Goal: Task Accomplishment & Management: Manage account settings

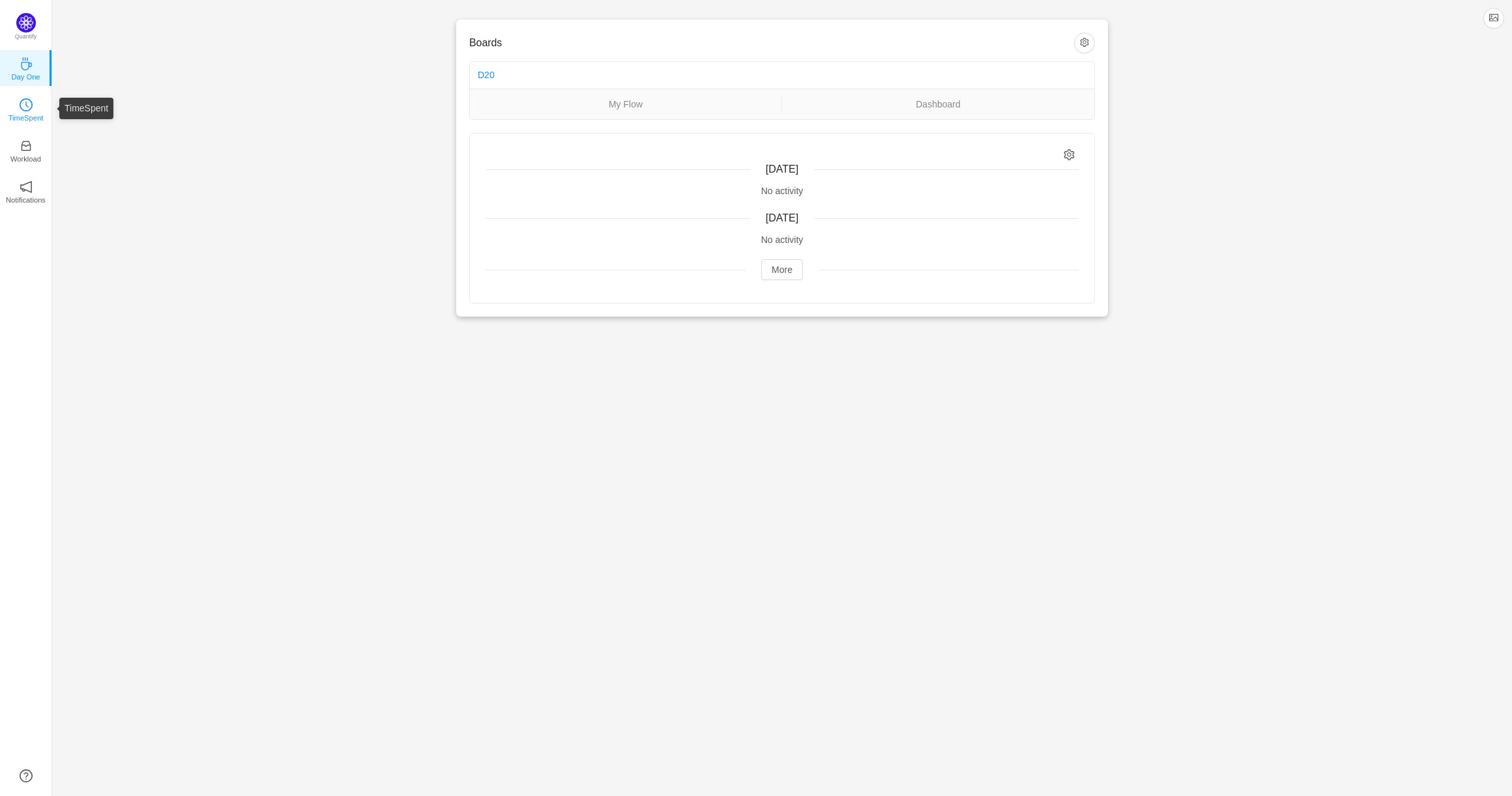
click at [26, 107] on icon "icon: clock-circle" at bounding box center [26, 105] width 13 height 13
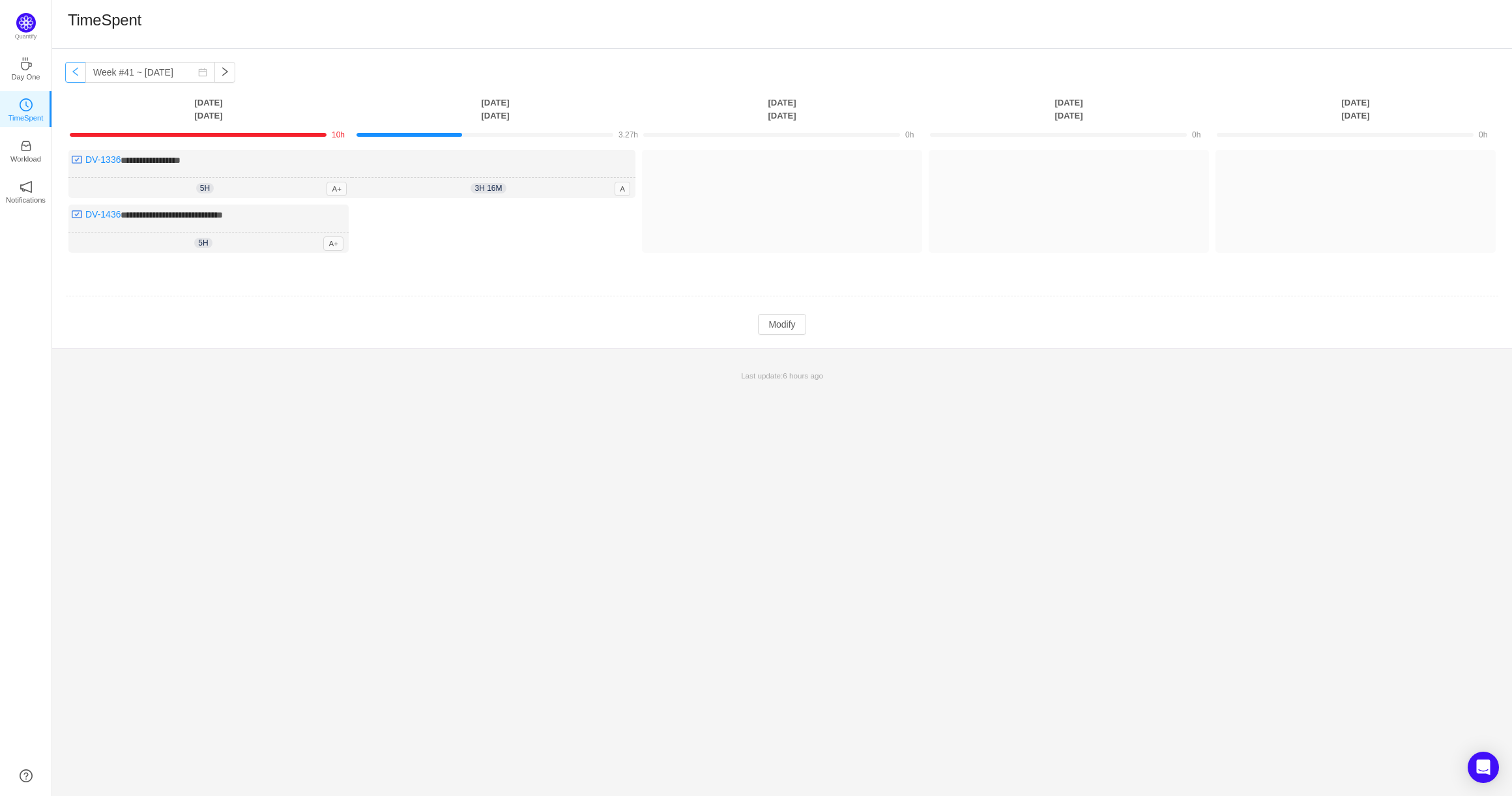
click at [73, 76] on button "button" at bounding box center [75, 72] width 21 height 21
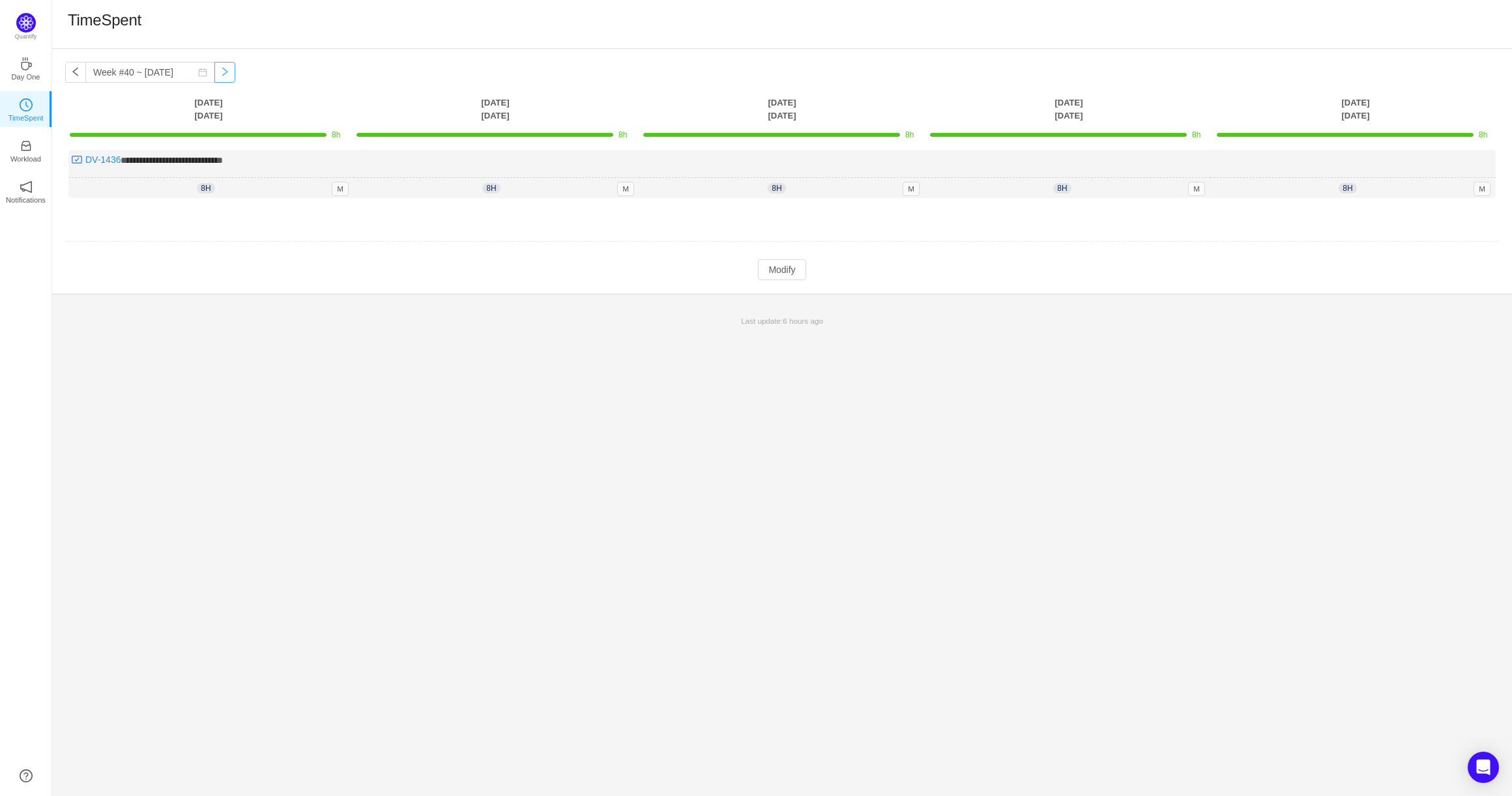
click at [218, 70] on button "button" at bounding box center [224, 72] width 21 height 21
type input "Week #41 ~ [DATE]"
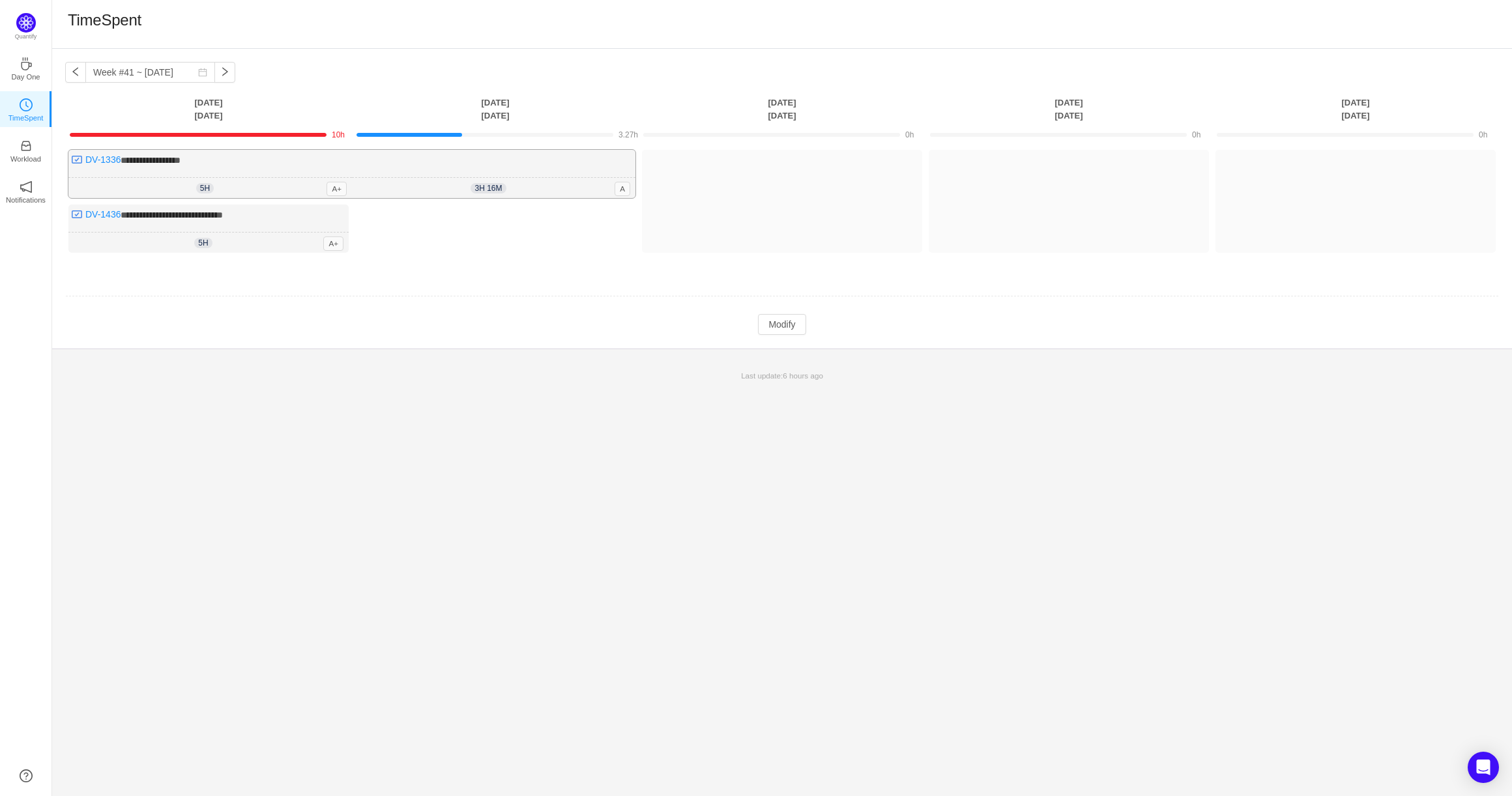
click at [313, 171] on div "**********" at bounding box center [352, 174] width 567 height 48
click at [781, 329] on button "Modify" at bounding box center [781, 324] width 47 height 21
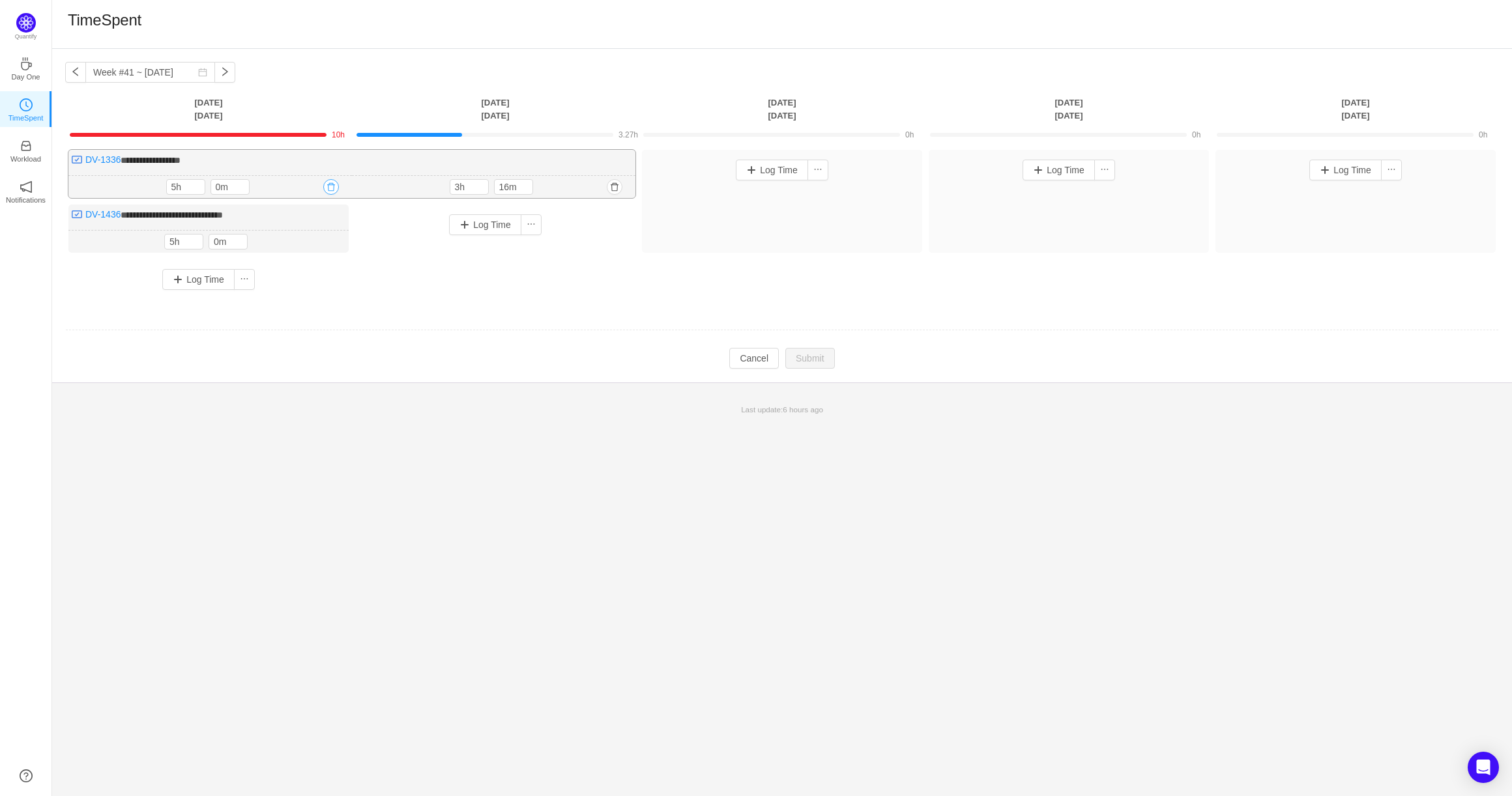
click at [332, 188] on button "button" at bounding box center [331, 187] width 16 height 16
click at [316, 242] on button "Yes" at bounding box center [316, 243] width 26 height 16
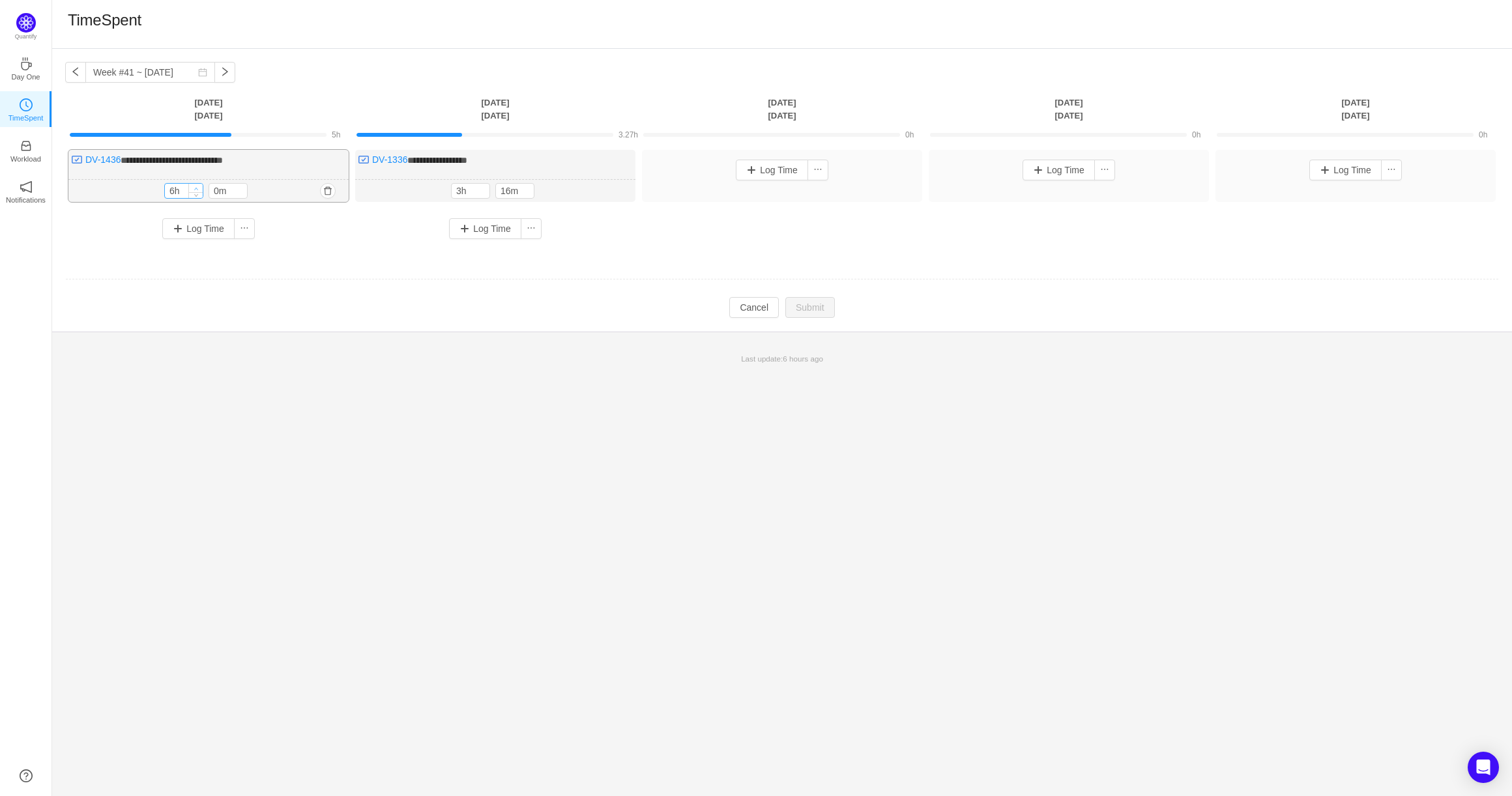
click at [196, 188] on icon "icon: up" at bounding box center [196, 189] width 5 height 5
click at [196, 188] on icon "icon: up" at bounding box center [196, 188] width 5 height 5
type input "8h"
click at [196, 188] on icon "icon: up" at bounding box center [196, 188] width 5 height 5
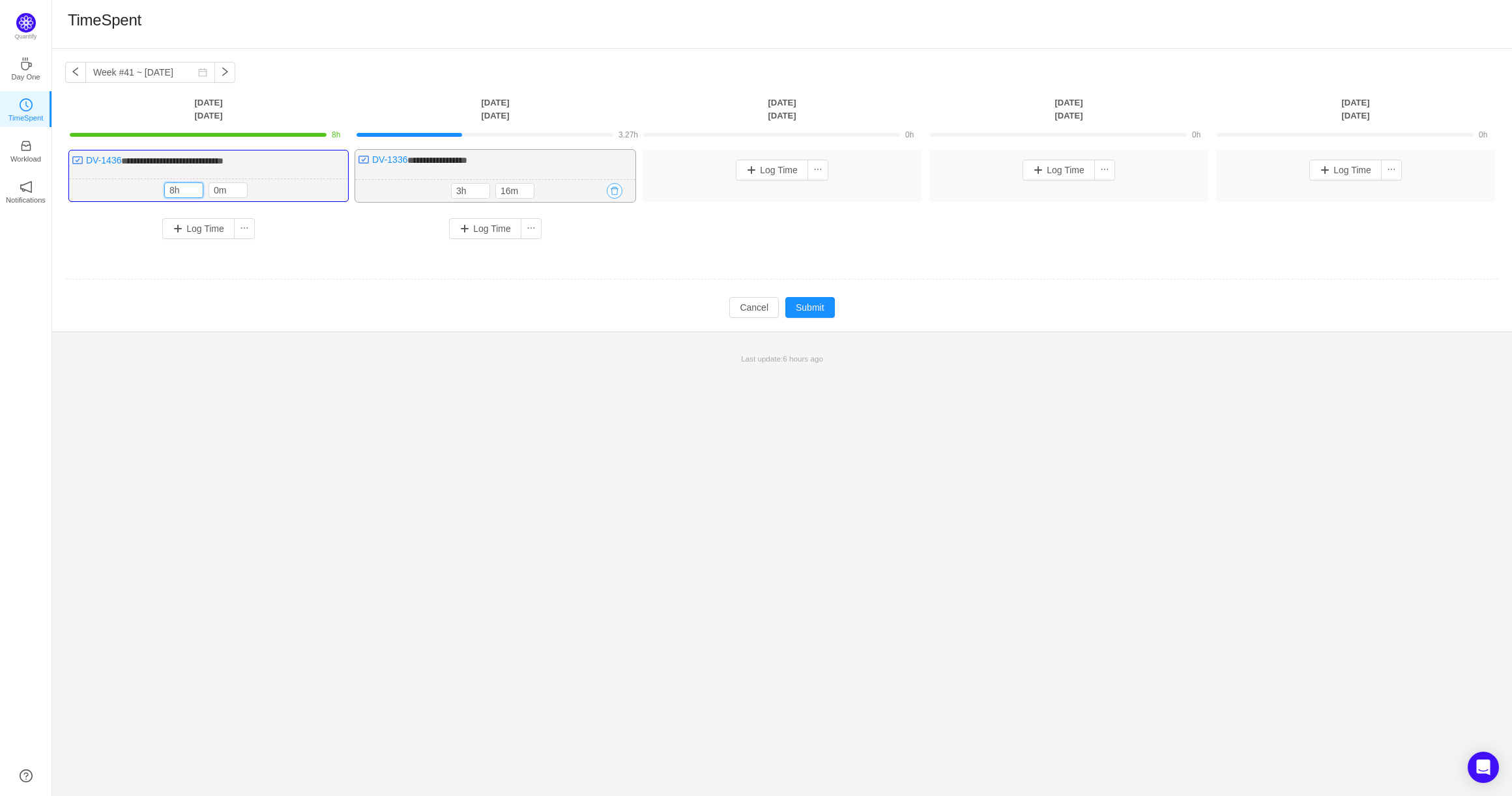
click at [615, 189] on button "button" at bounding box center [614, 191] width 16 height 16
click at [603, 248] on button "Yes" at bounding box center [600, 248] width 26 height 16
click at [796, 301] on button "Submit" at bounding box center [810, 308] width 50 height 21
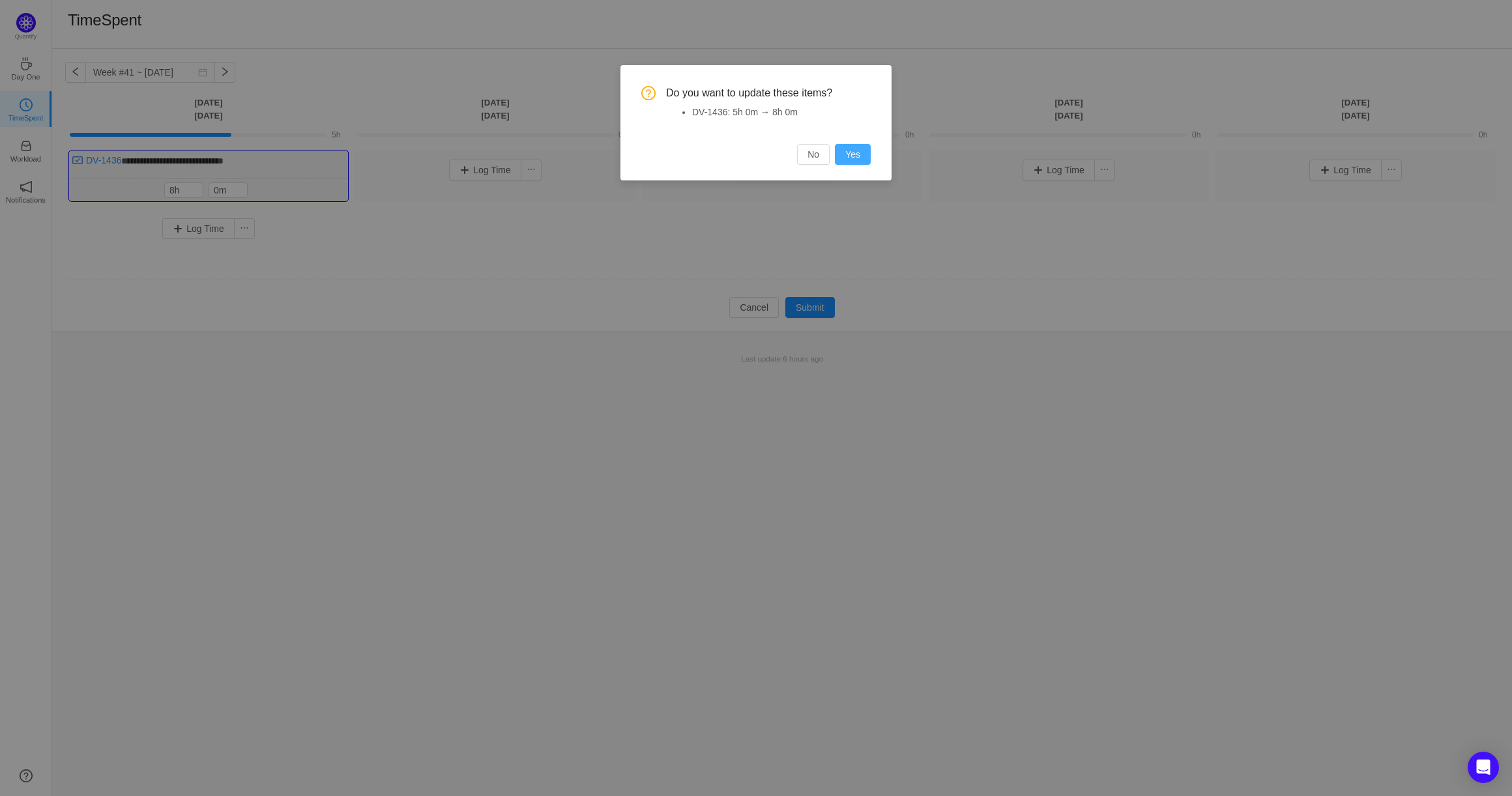
click at [859, 152] on button "Yes" at bounding box center [853, 154] width 36 height 21
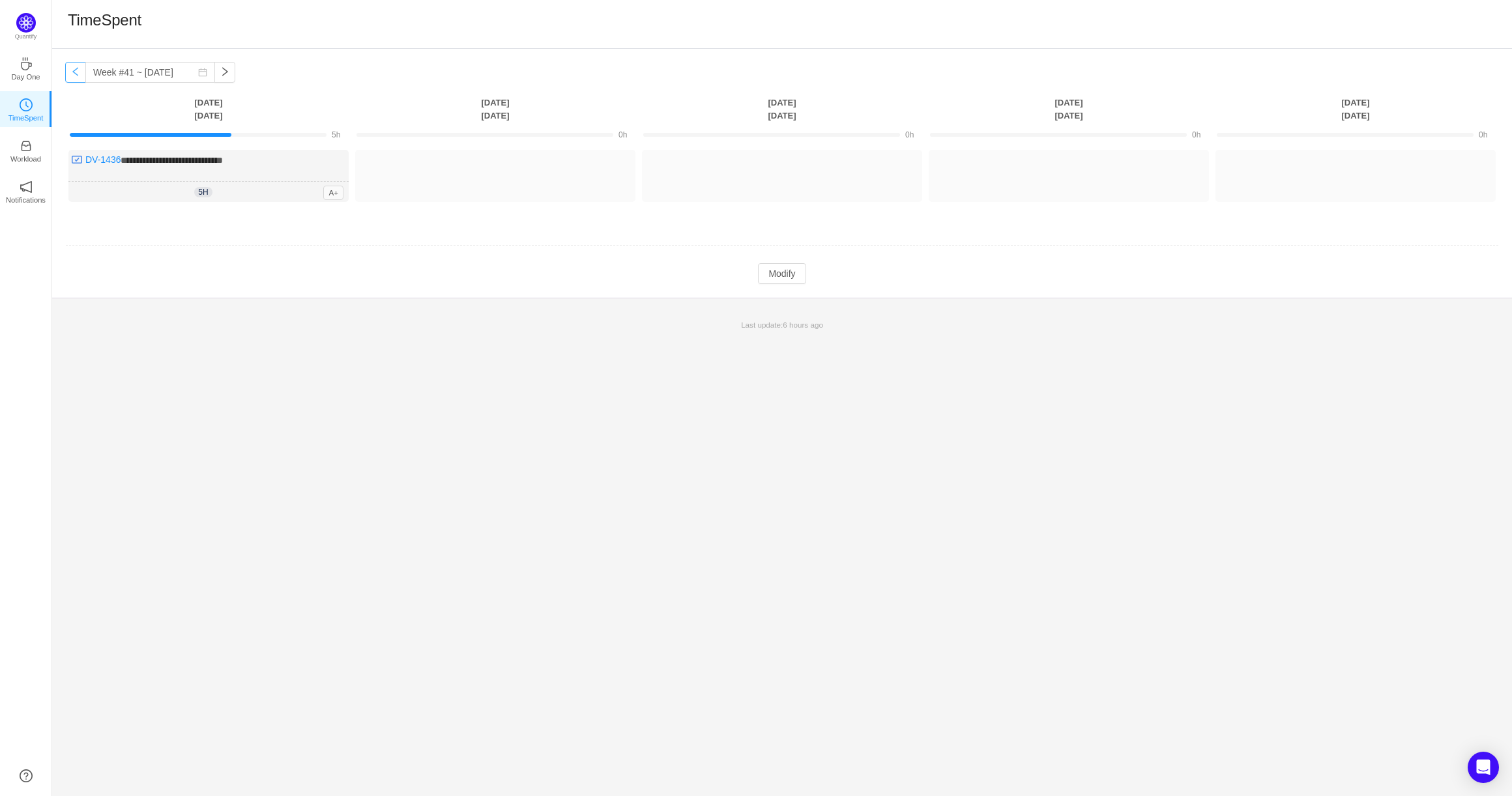
click at [75, 74] on button "button" at bounding box center [75, 72] width 21 height 21
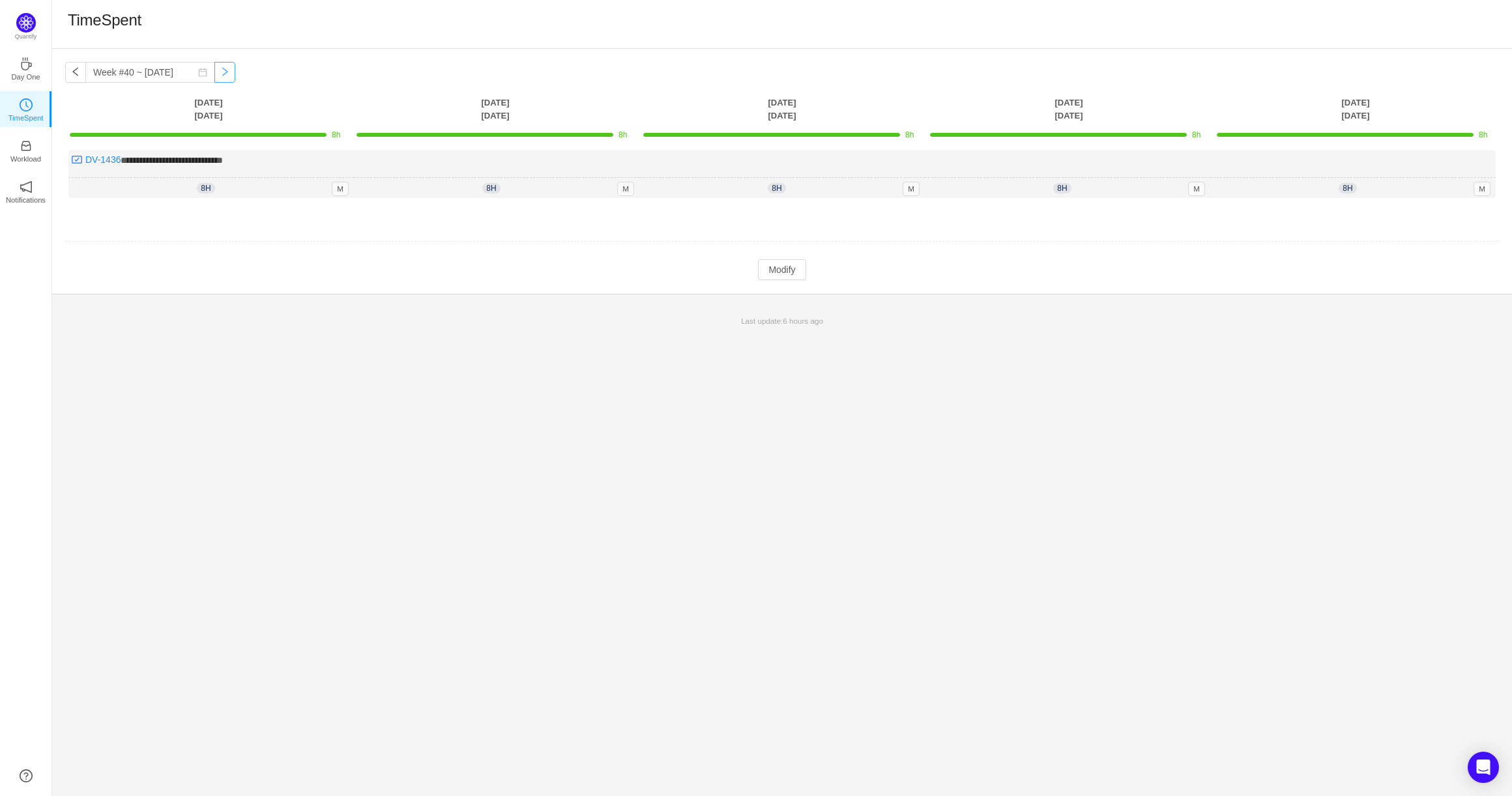
click at [215, 64] on button "button" at bounding box center [224, 72] width 21 height 21
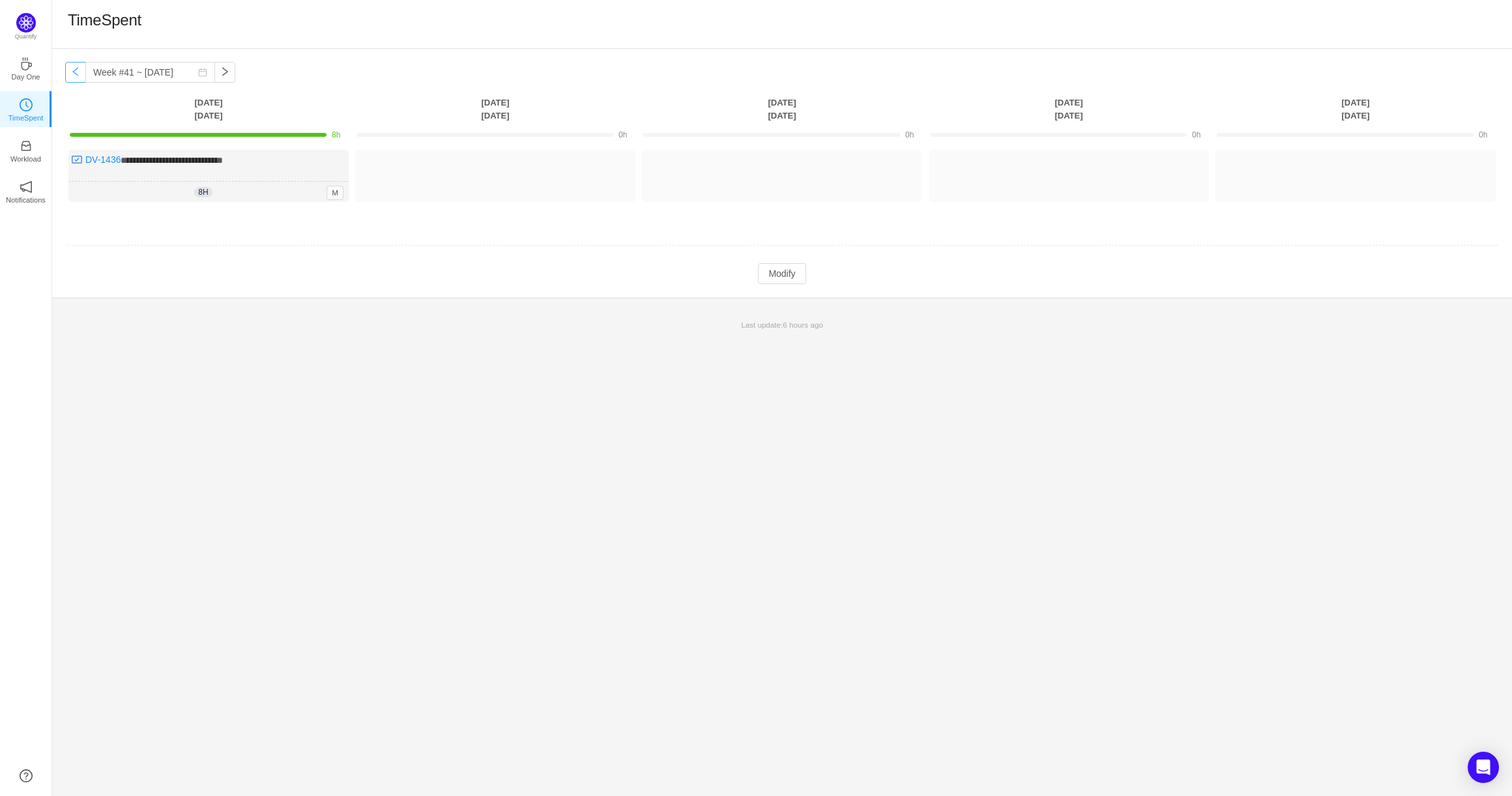
click at [77, 69] on button "button" at bounding box center [75, 72] width 21 height 21
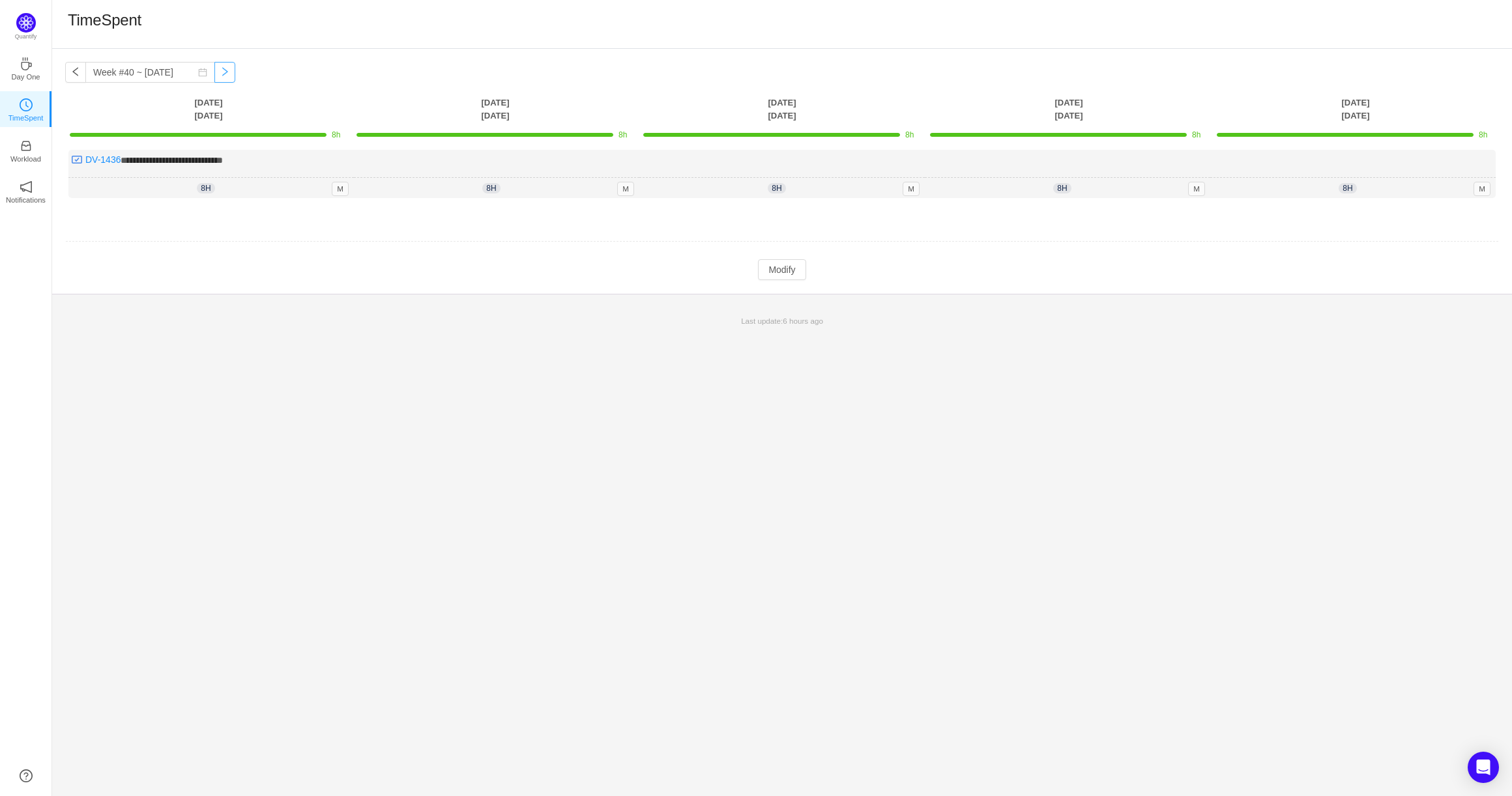
click at [214, 63] on button "button" at bounding box center [224, 72] width 21 height 21
type input "Week #41 ~ [DATE]"
